Goal: Task Accomplishment & Management: Complete application form

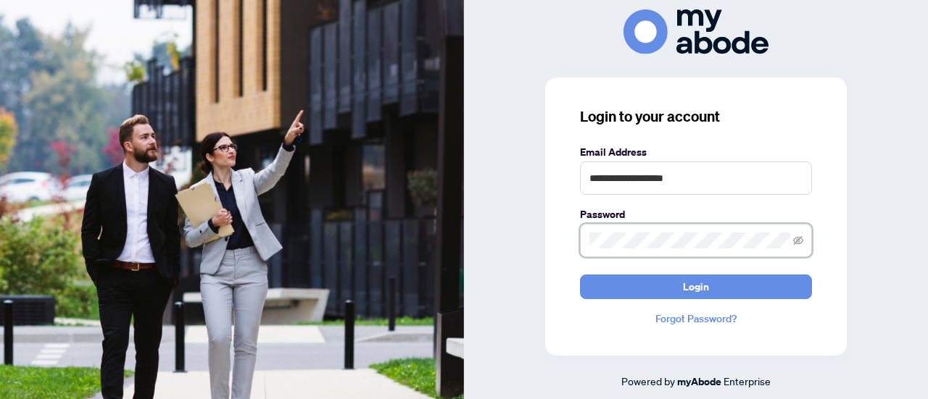
click at [580, 275] on button "Login" at bounding box center [696, 287] width 232 height 25
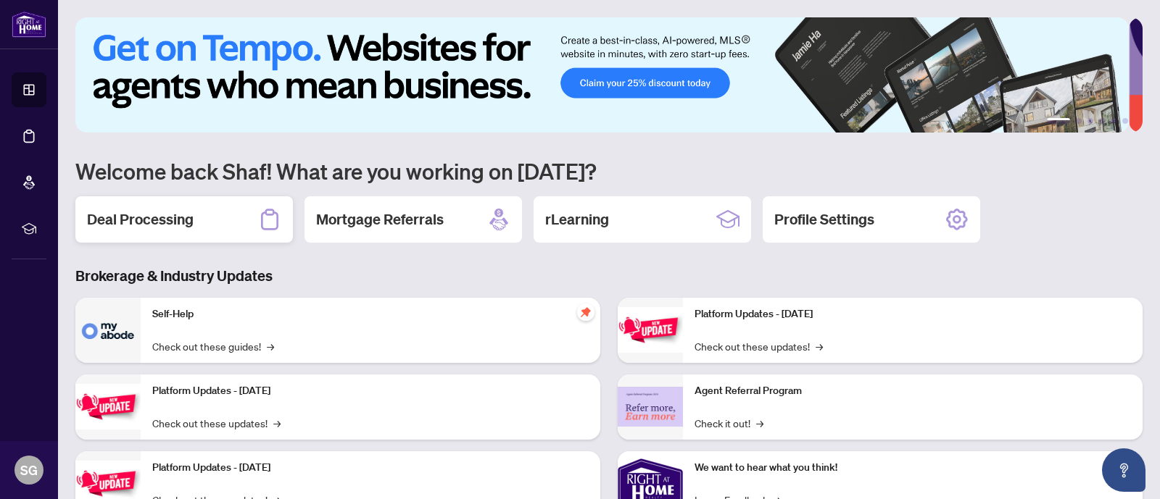
click at [153, 227] on h2 "Deal Processing" at bounding box center [140, 219] width 107 height 20
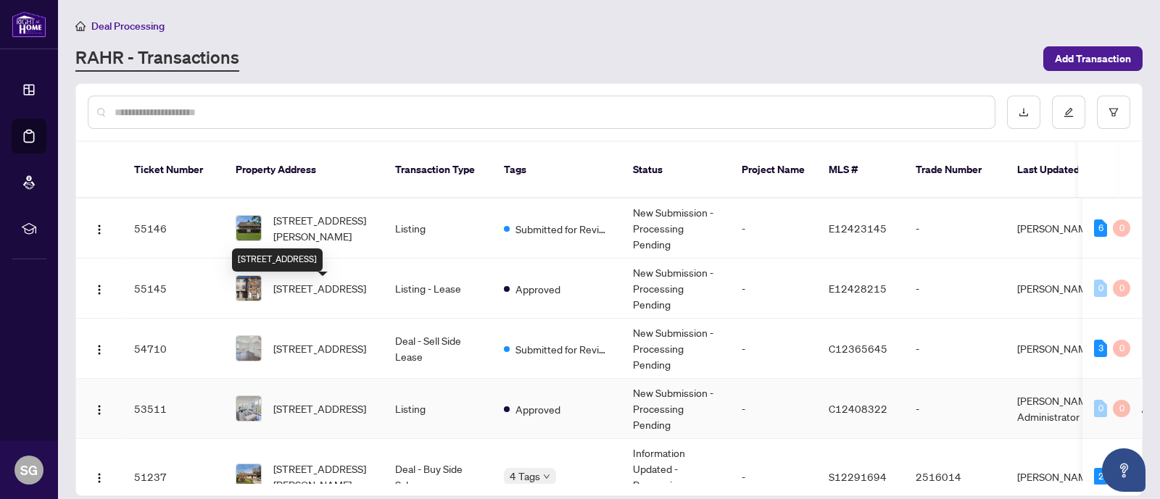
scroll to position [88, 0]
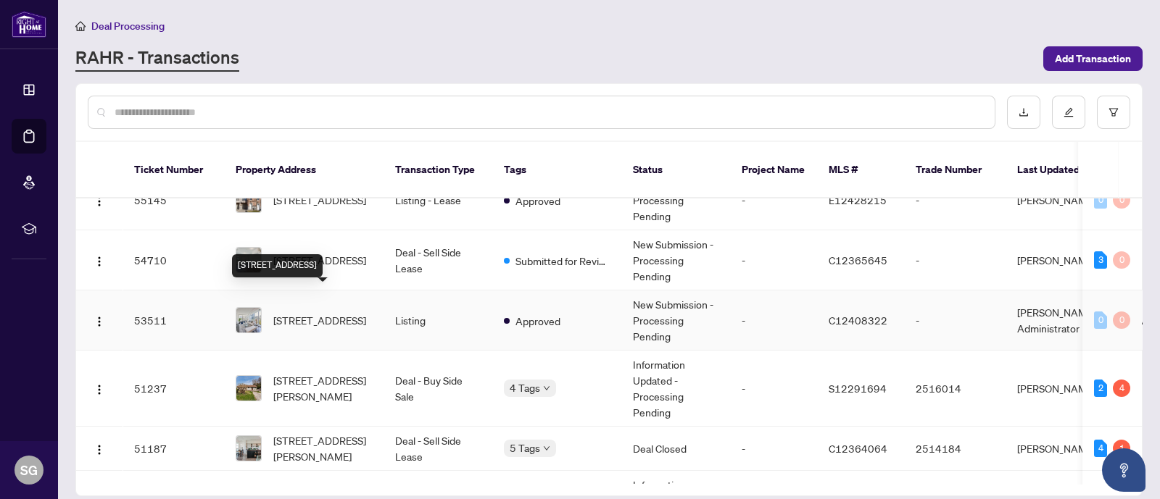
click at [348, 312] on span "206-70 Forest Manor Rd, Toronto, Ontario M2J 0A9, Canada" at bounding box center [319, 320] width 93 height 16
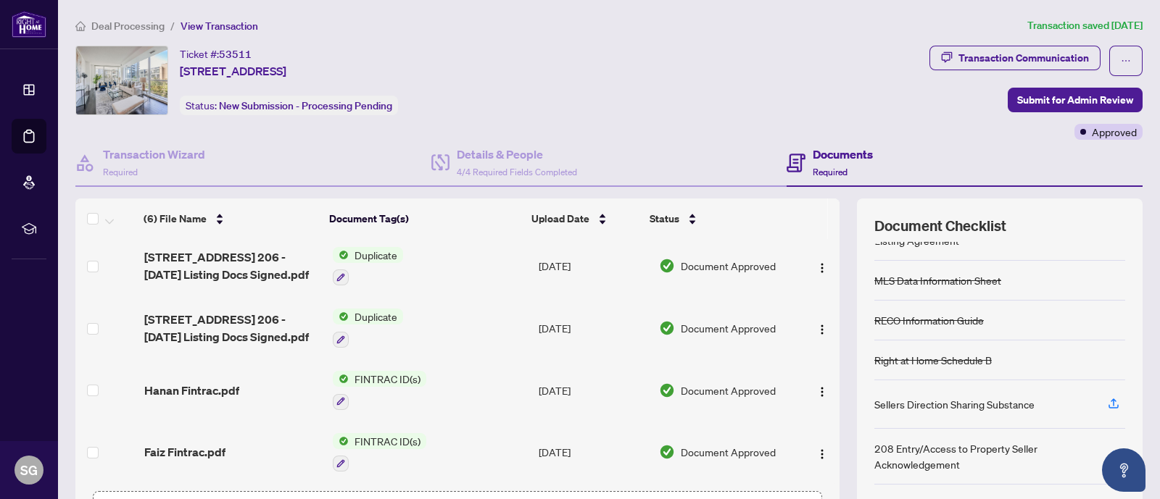
scroll to position [107, 0]
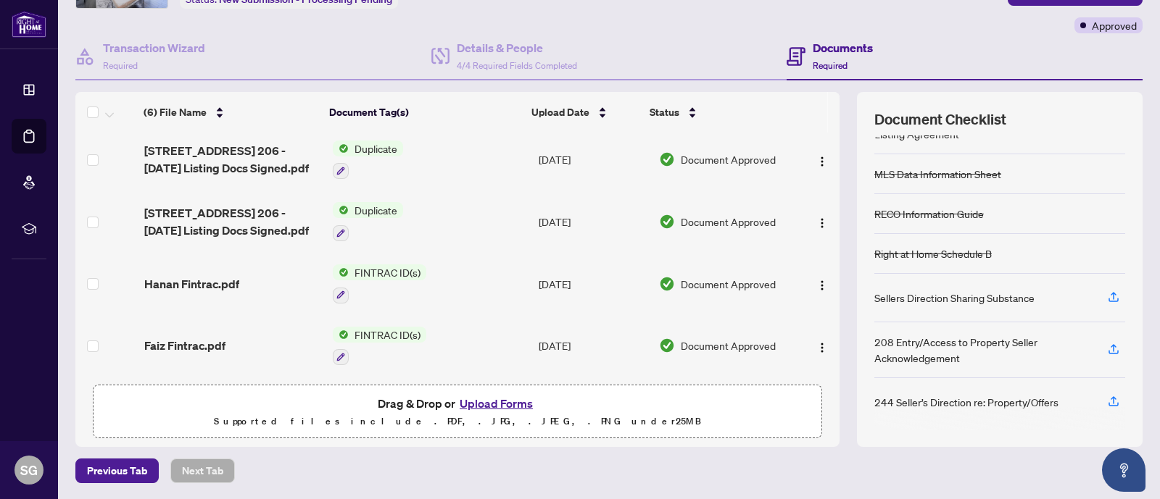
click at [507, 403] on button "Upload Forms" at bounding box center [496, 403] width 82 height 19
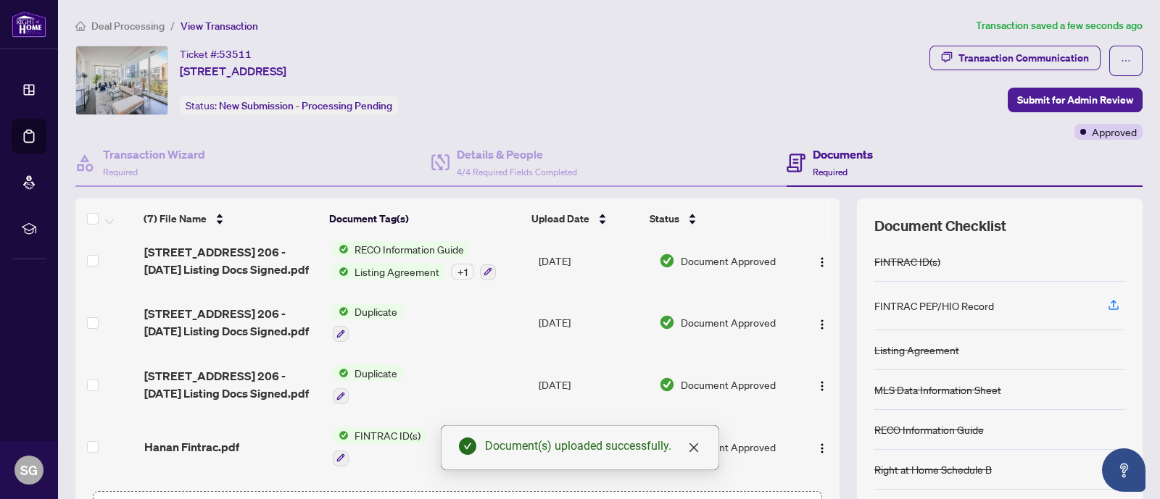
scroll to position [0, 0]
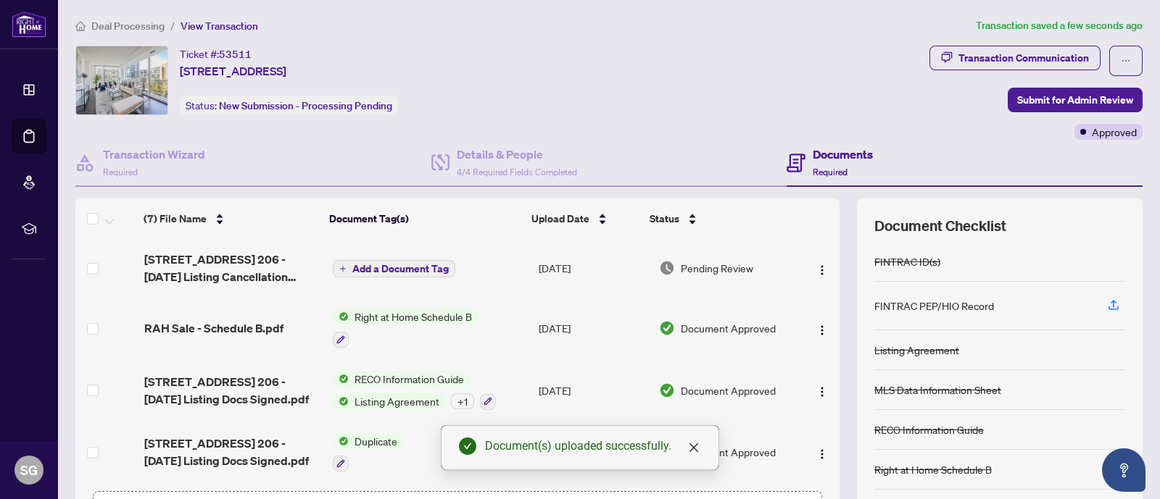
click at [391, 269] on span "Add a Document Tag" at bounding box center [400, 269] width 96 height 10
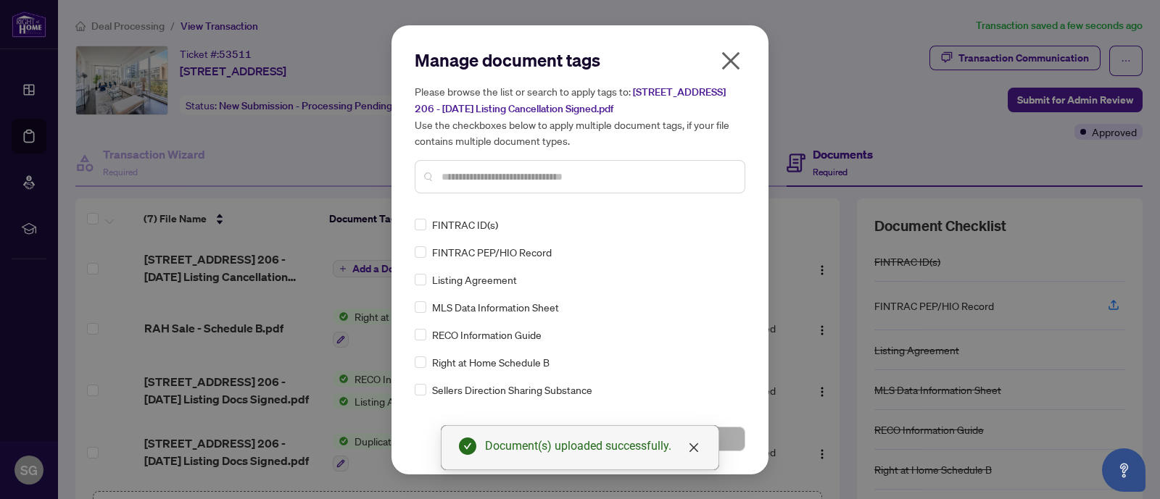
click at [540, 174] on input "text" at bounding box center [586, 177] width 291 height 16
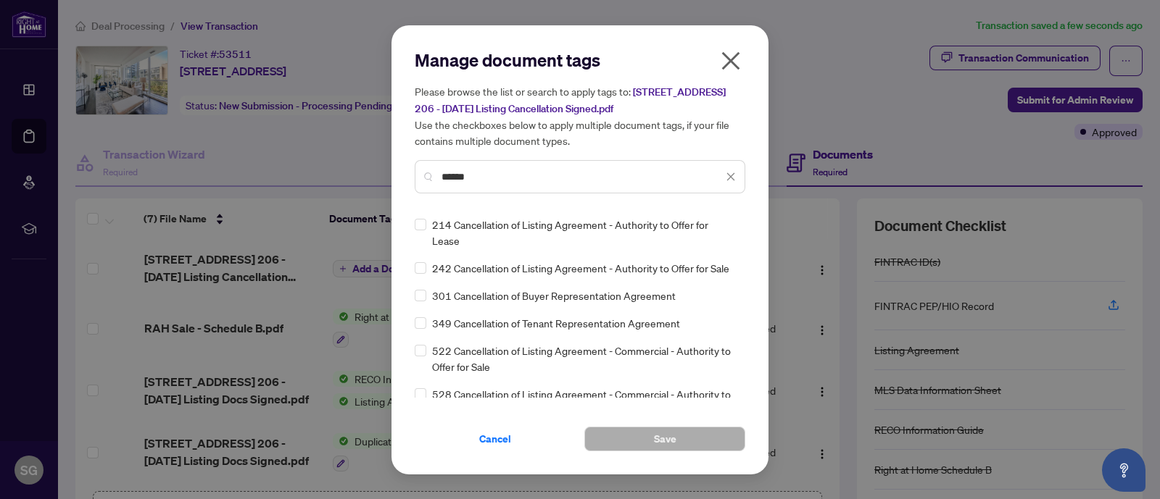
type input "******"
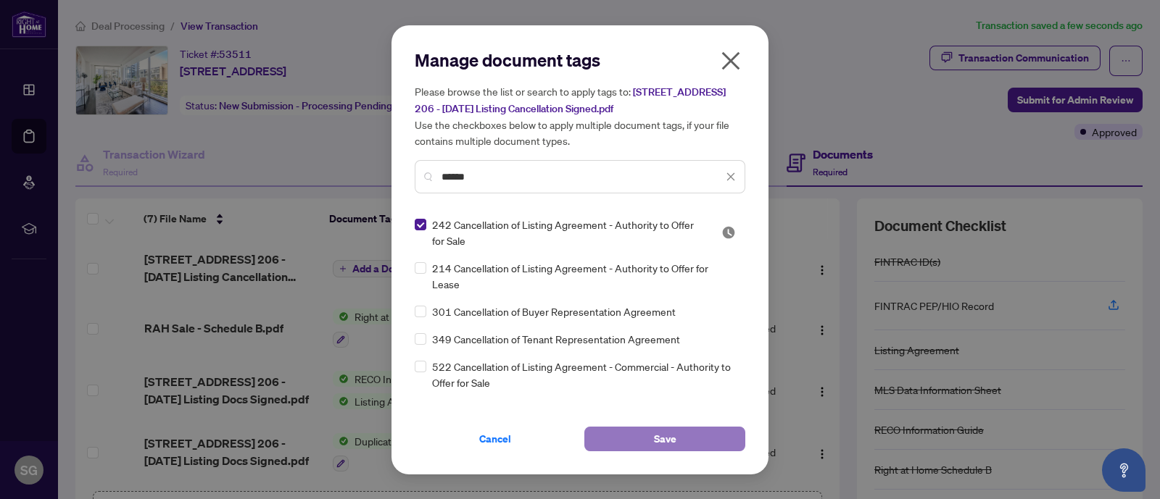
click at [674, 431] on span "Save" at bounding box center [665, 439] width 22 height 23
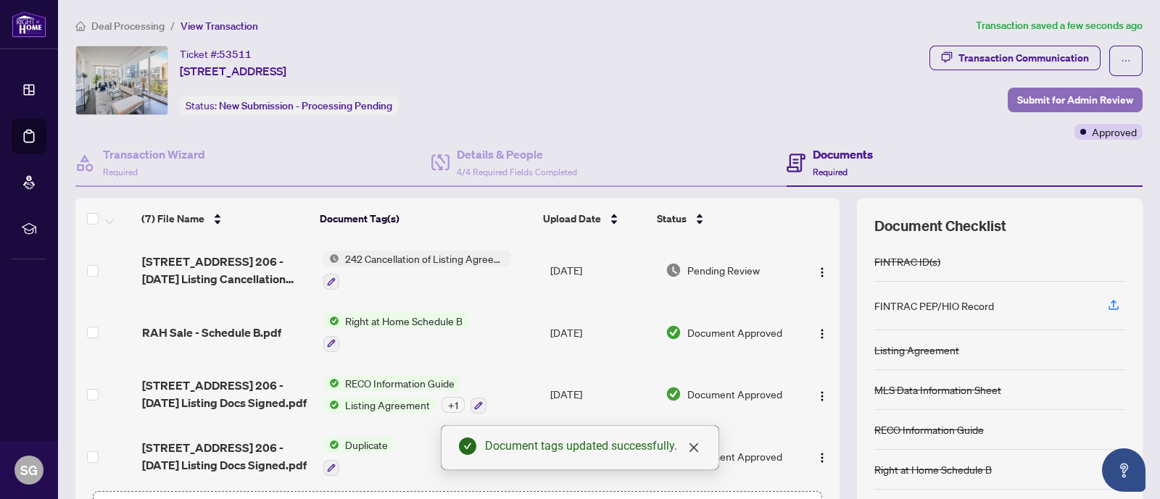
click at [1039, 98] on span "Submit for Admin Review" at bounding box center [1075, 99] width 116 height 23
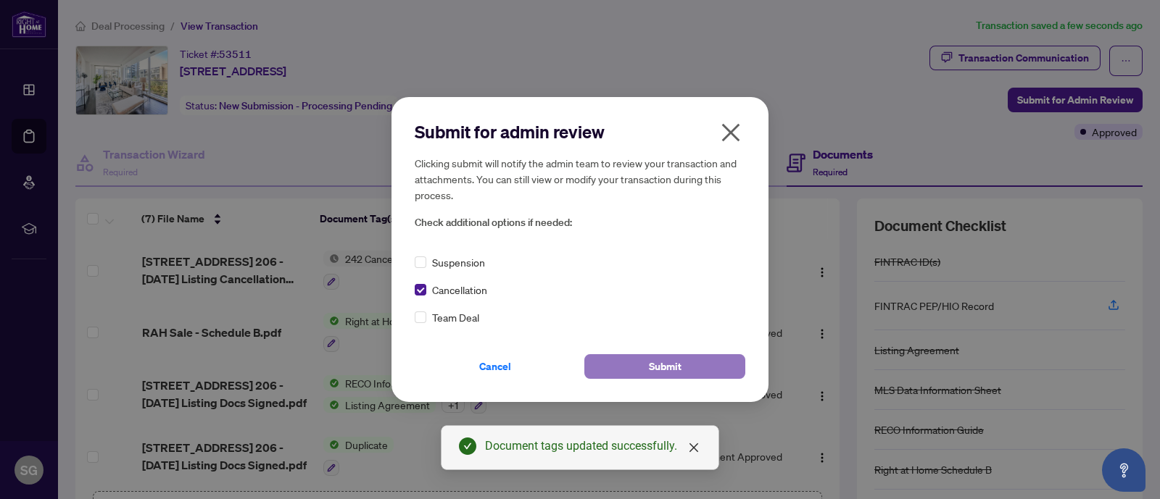
click at [665, 360] on span "Submit" at bounding box center [665, 366] width 33 height 23
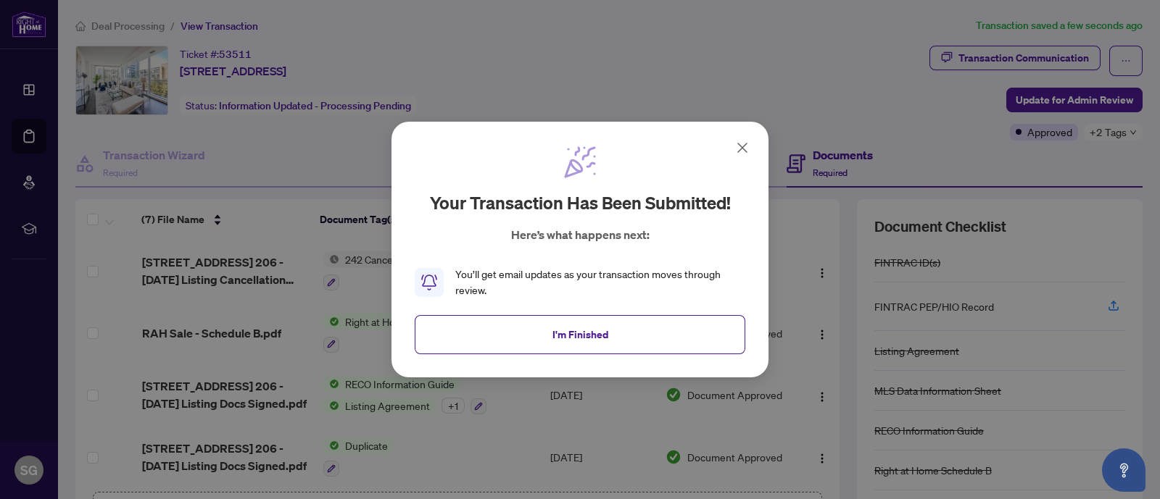
click at [744, 141] on icon at bounding box center [741, 147] width 17 height 17
